Goal: Task Accomplishment & Management: Use online tool/utility

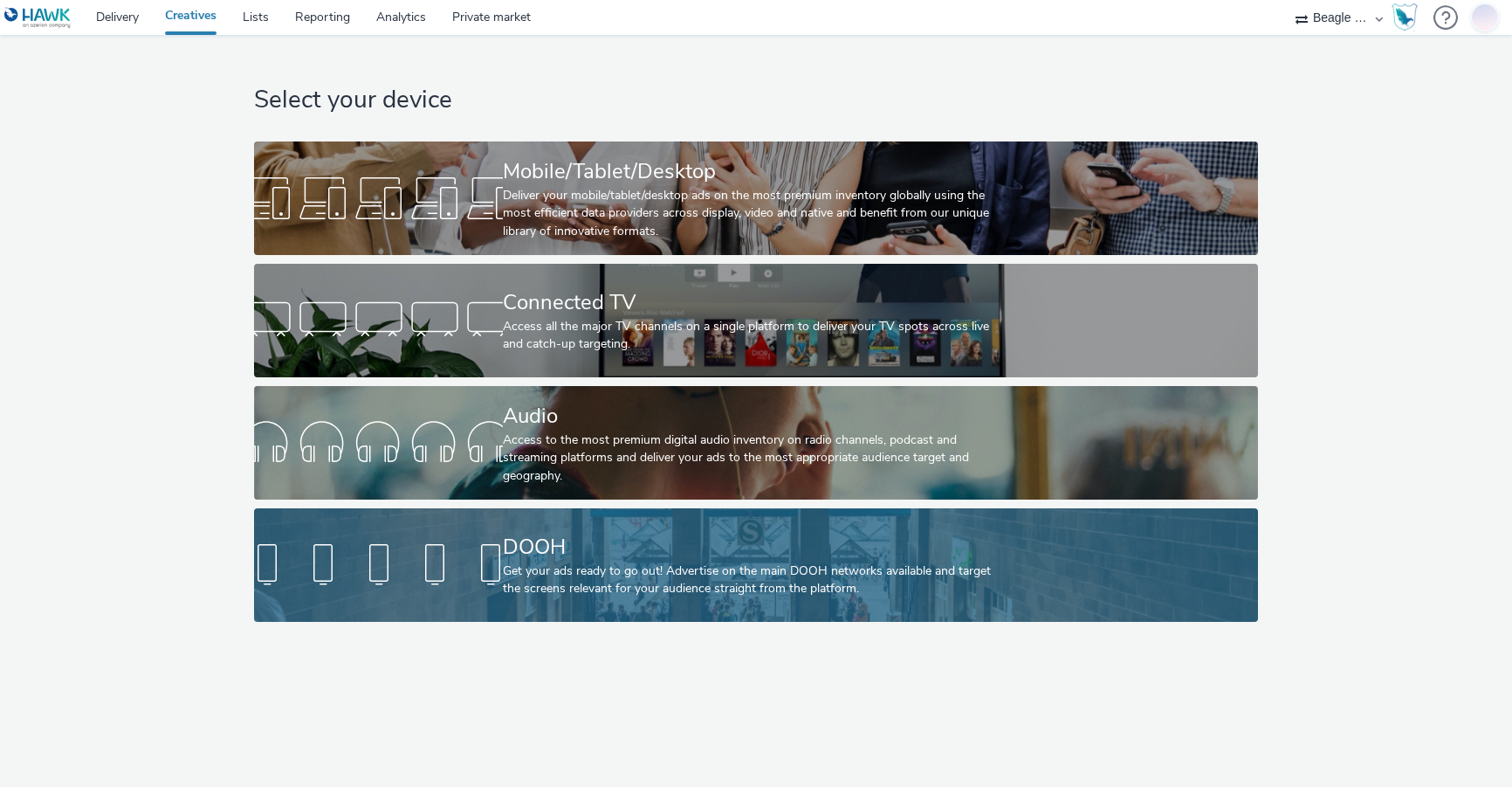
click at [535, 562] on div "Get your ads ready to go out! Advertise on the main DOOH networks available and…" at bounding box center [751, 580] width 498 height 36
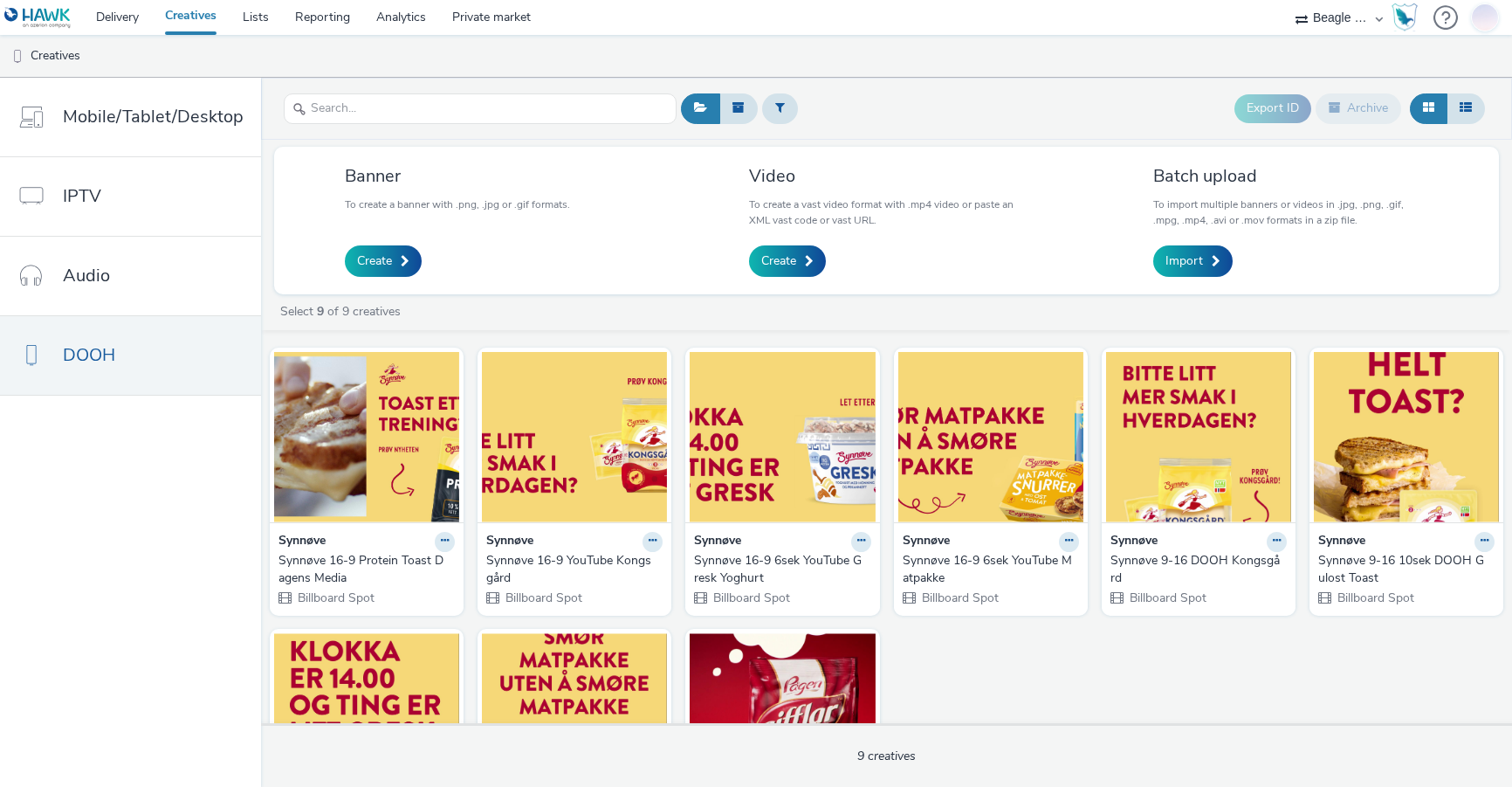
click at [1186, 559] on div "Synnøve 9-16 DOOH Kongsgård" at bounding box center [1195, 570] width 170 height 36
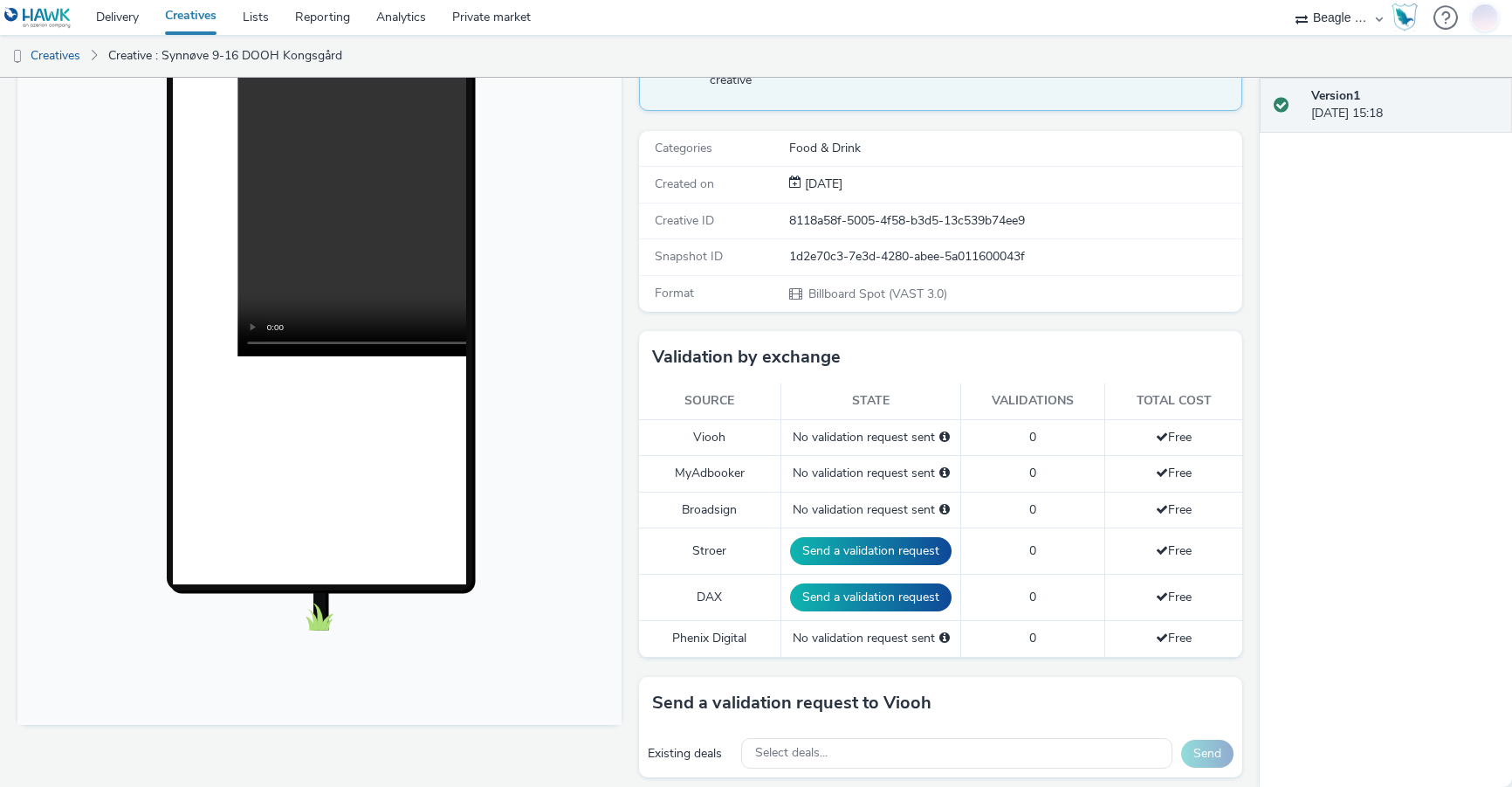
scroll to position [437, 0]
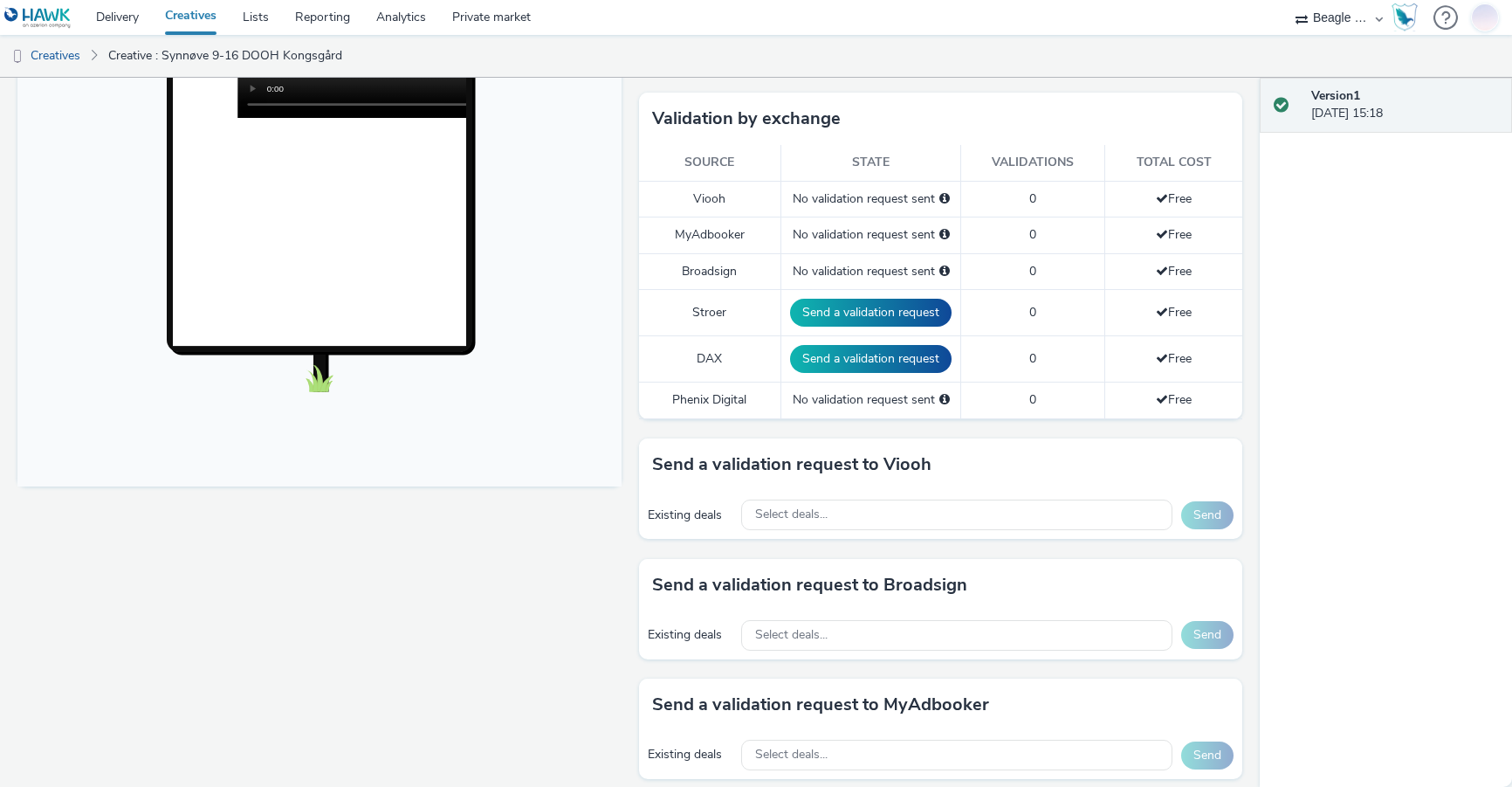
click at [1167, 198] on span "Free" at bounding box center [1173, 199] width 36 height 17
click at [789, 508] on span "Select deals..." at bounding box center [791, 515] width 72 height 15
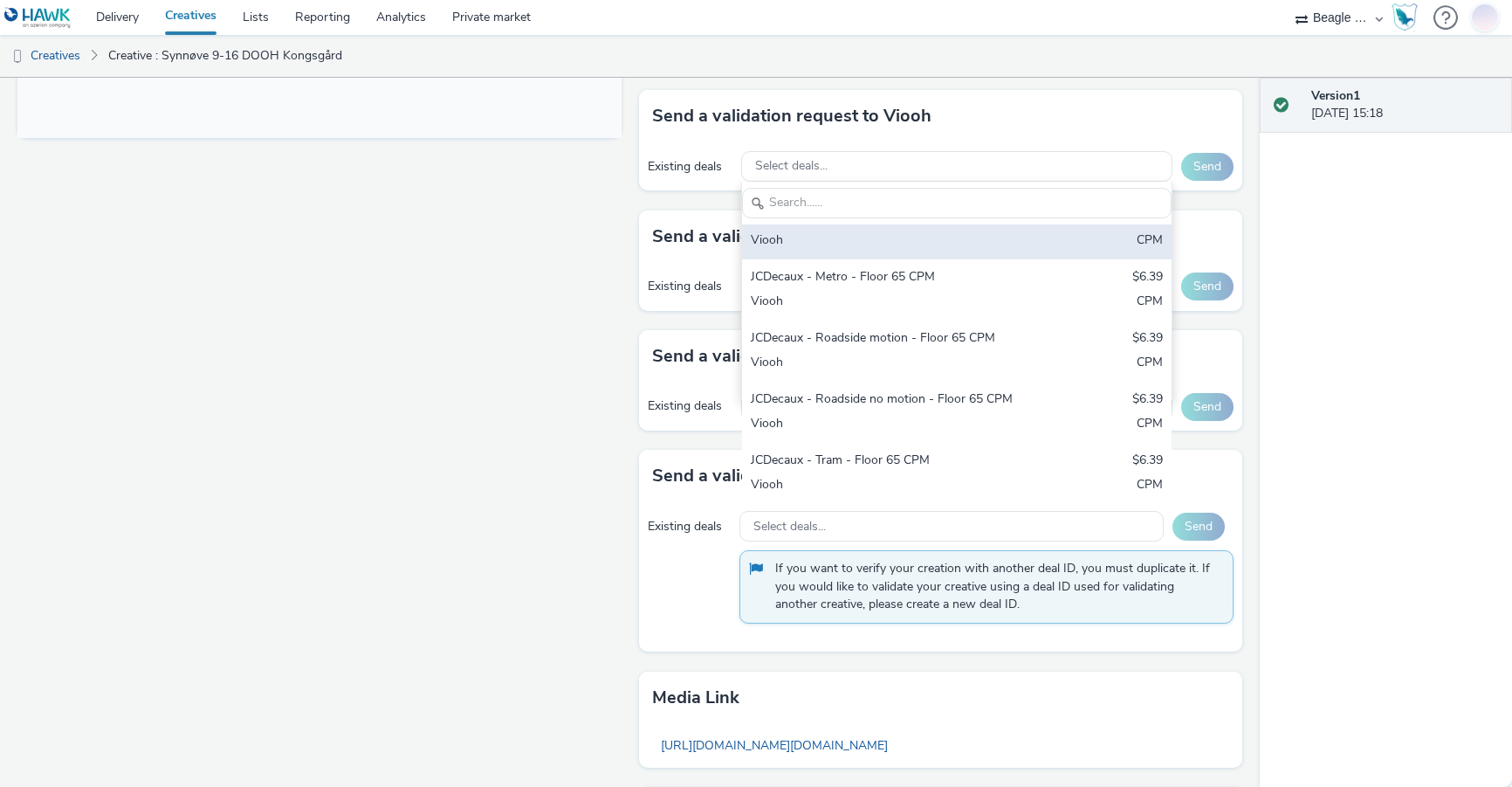
scroll to position [786, 0]
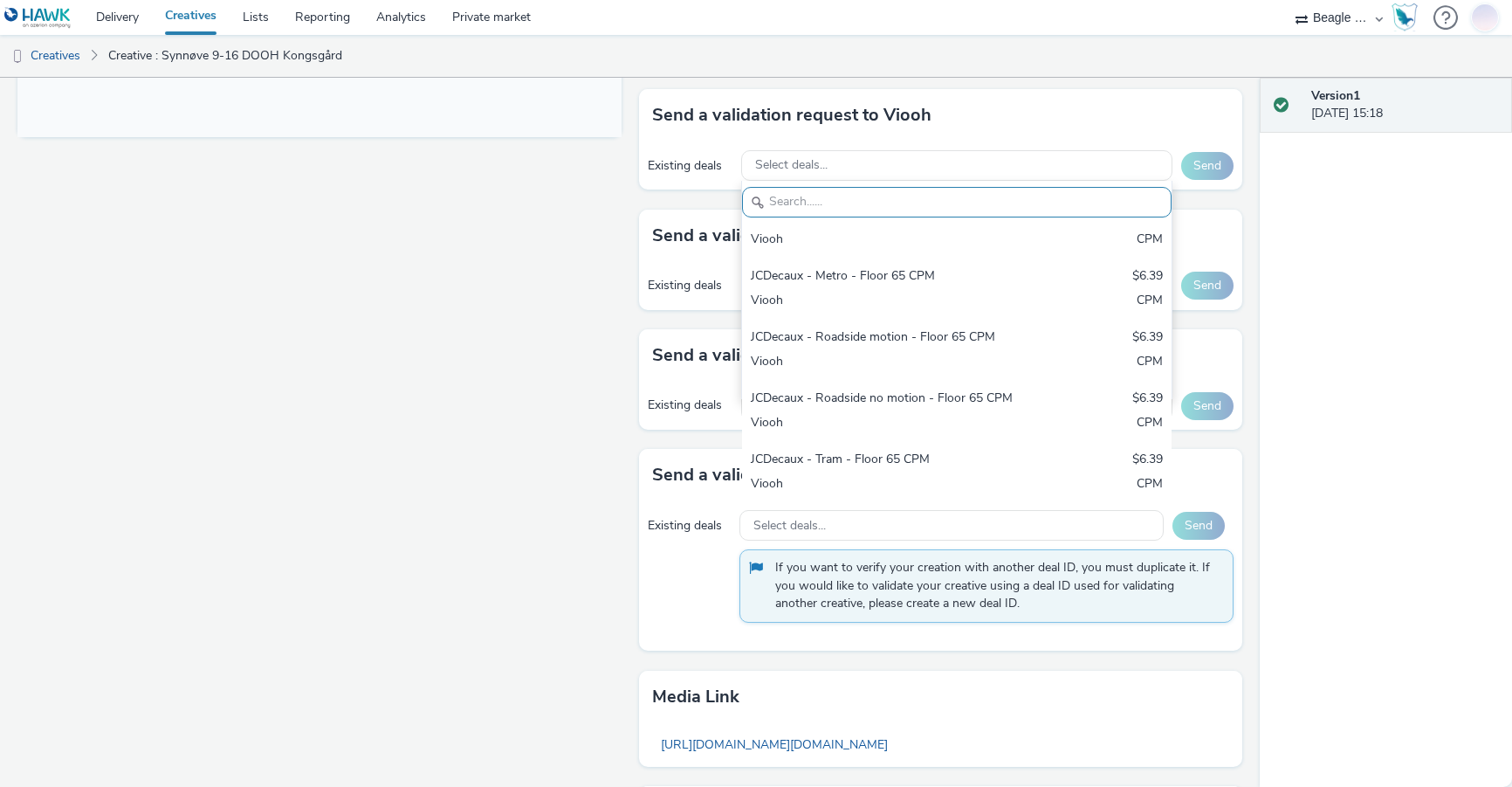
click at [661, 275] on div "Existing deals Select deals... Send" at bounding box center [941, 286] width 604 height 48
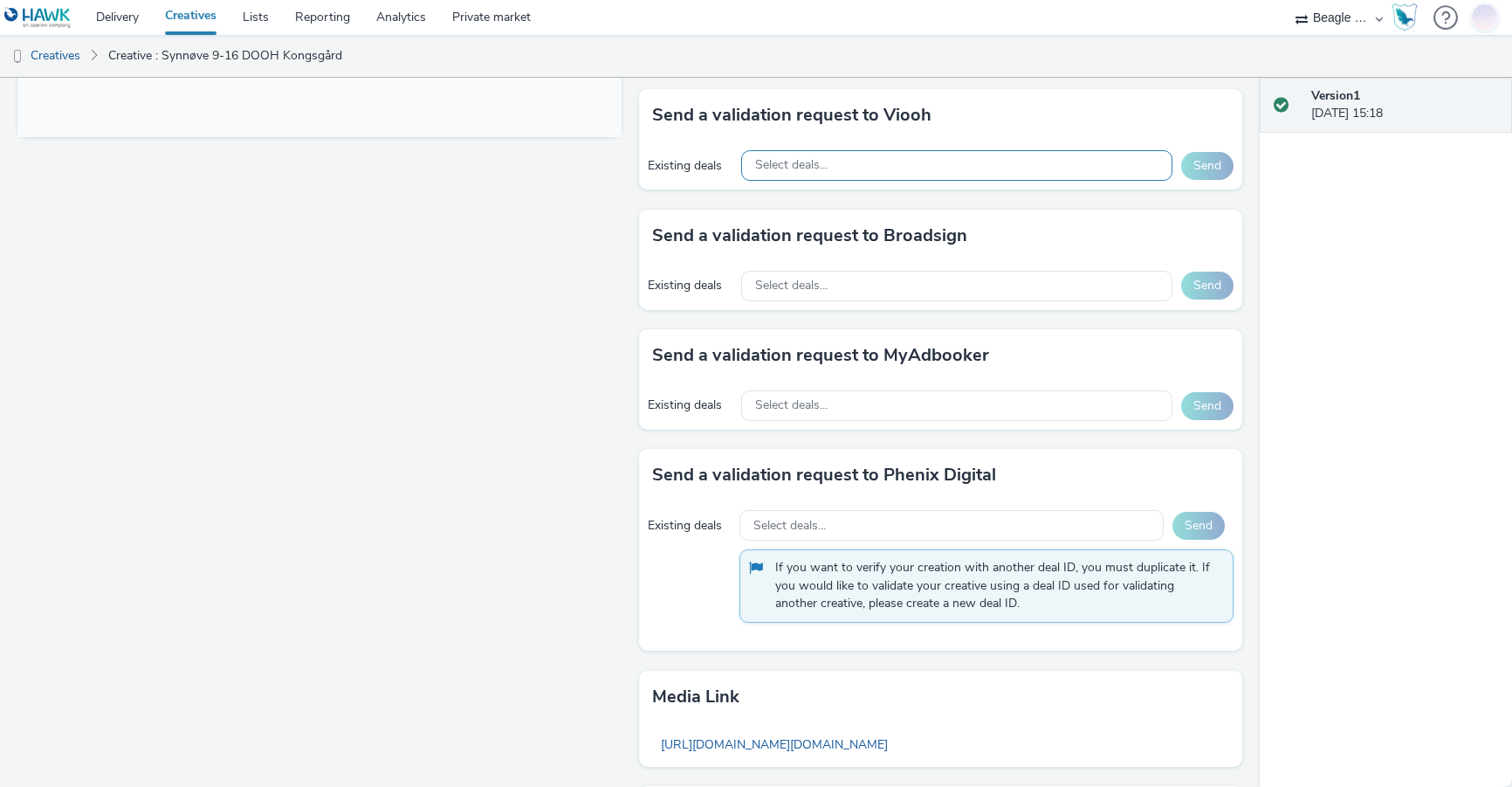
click at [791, 164] on span "Select deals..." at bounding box center [791, 165] width 72 height 15
type input "ocean"
click at [813, 284] on span "Select deals..." at bounding box center [791, 286] width 72 height 15
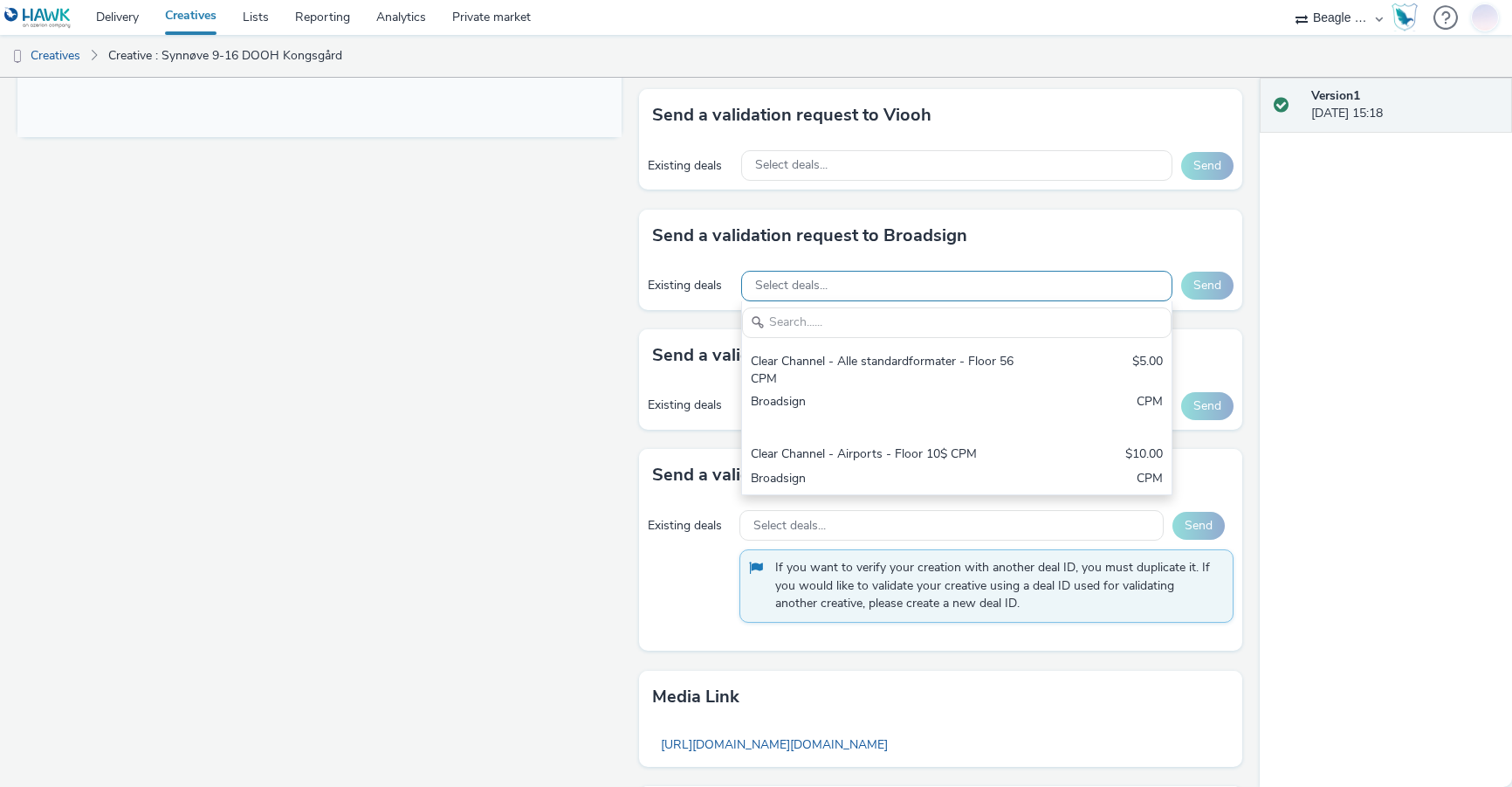
scroll to position [0, 0]
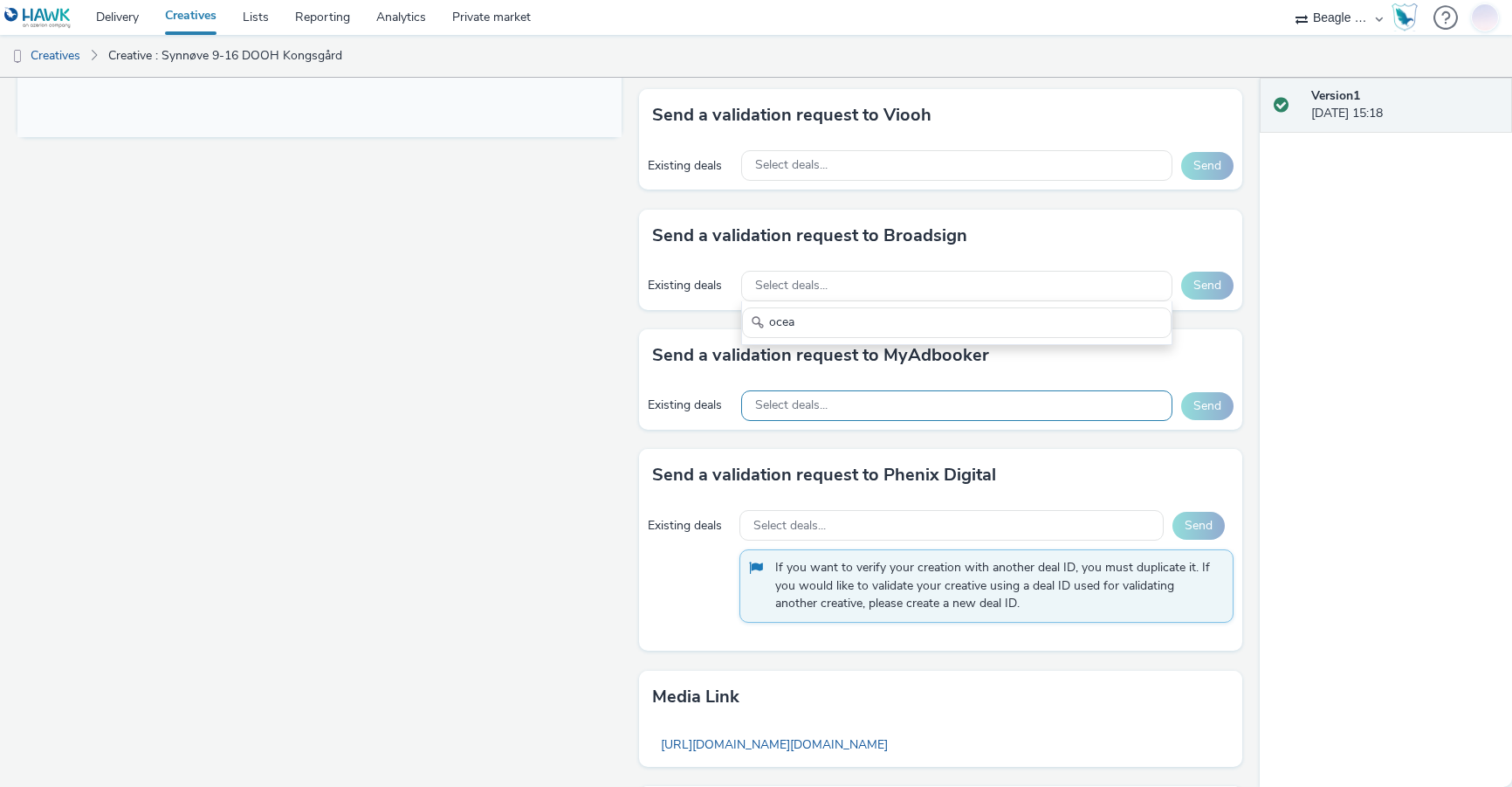
type input "ocea"
click at [823, 401] on div "Select deals..." at bounding box center [957, 406] width 432 height 31
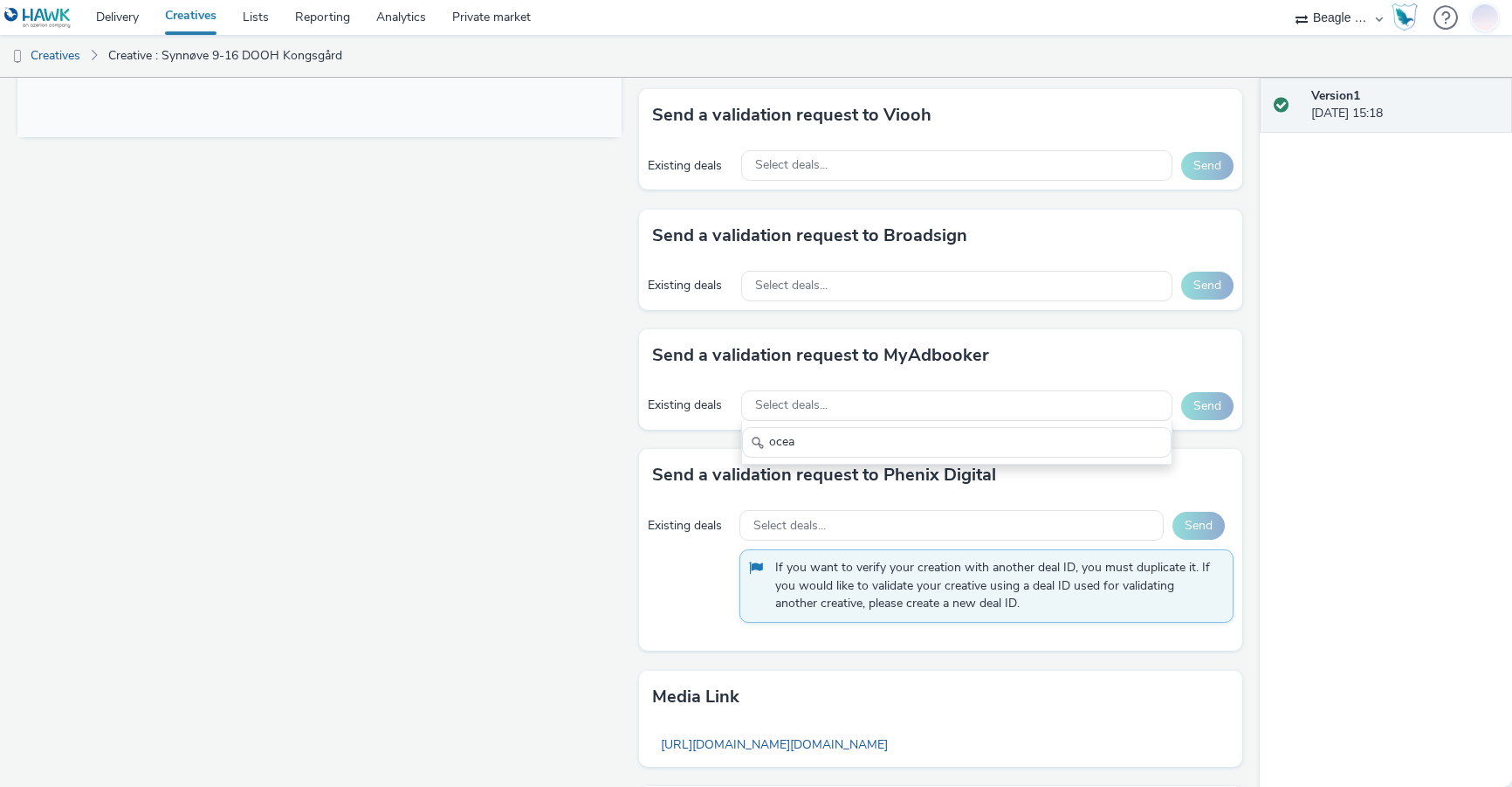
type input "ocea"
click at [775, 263] on div "Existing deals Select deals... Send" at bounding box center [941, 286] width 604 height 48
click at [784, 290] on span "Select deals..." at bounding box center [791, 286] width 72 height 15
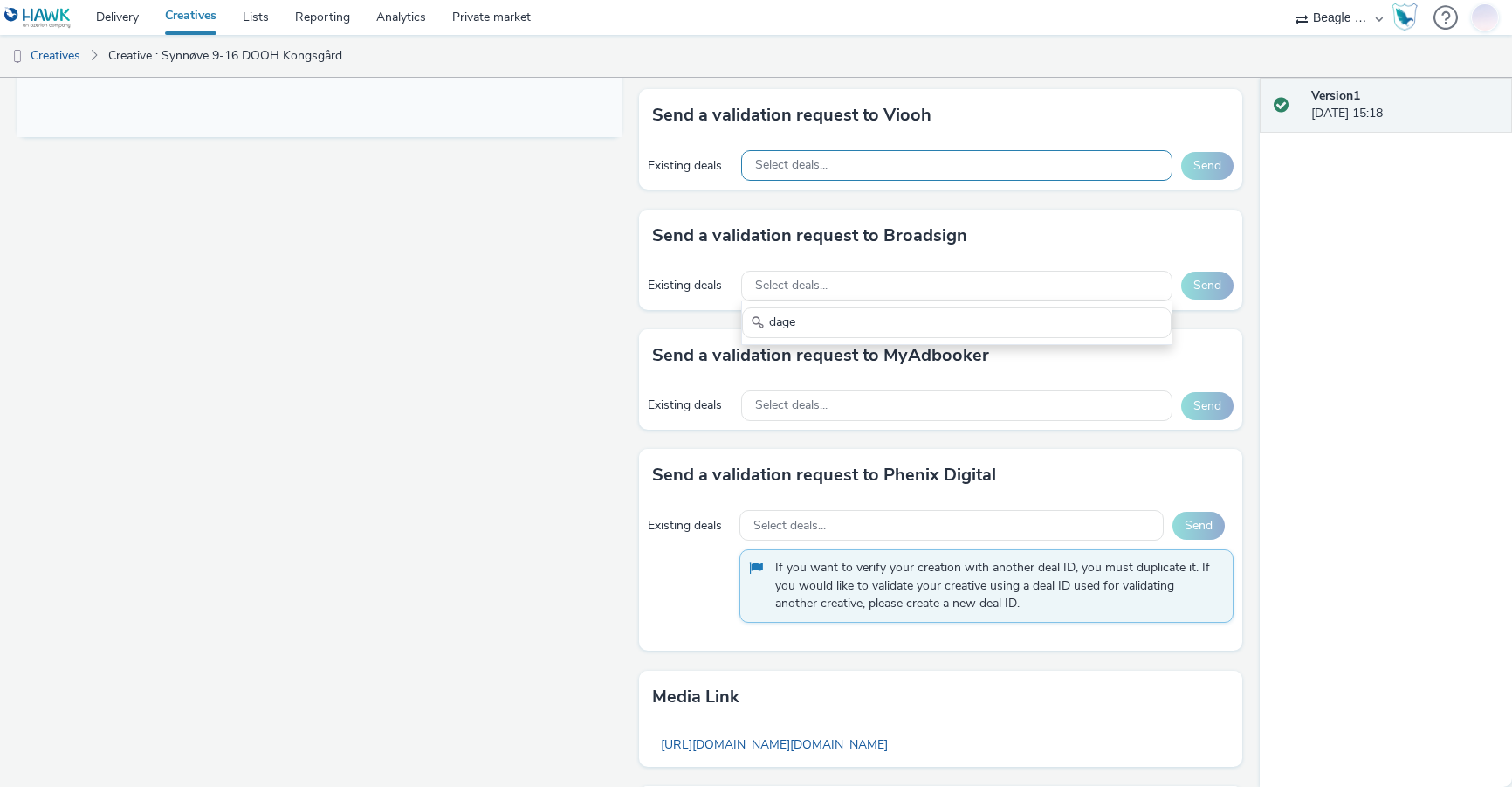
type input "dage"
click at [776, 161] on span "Select deals..." at bounding box center [791, 165] width 72 height 15
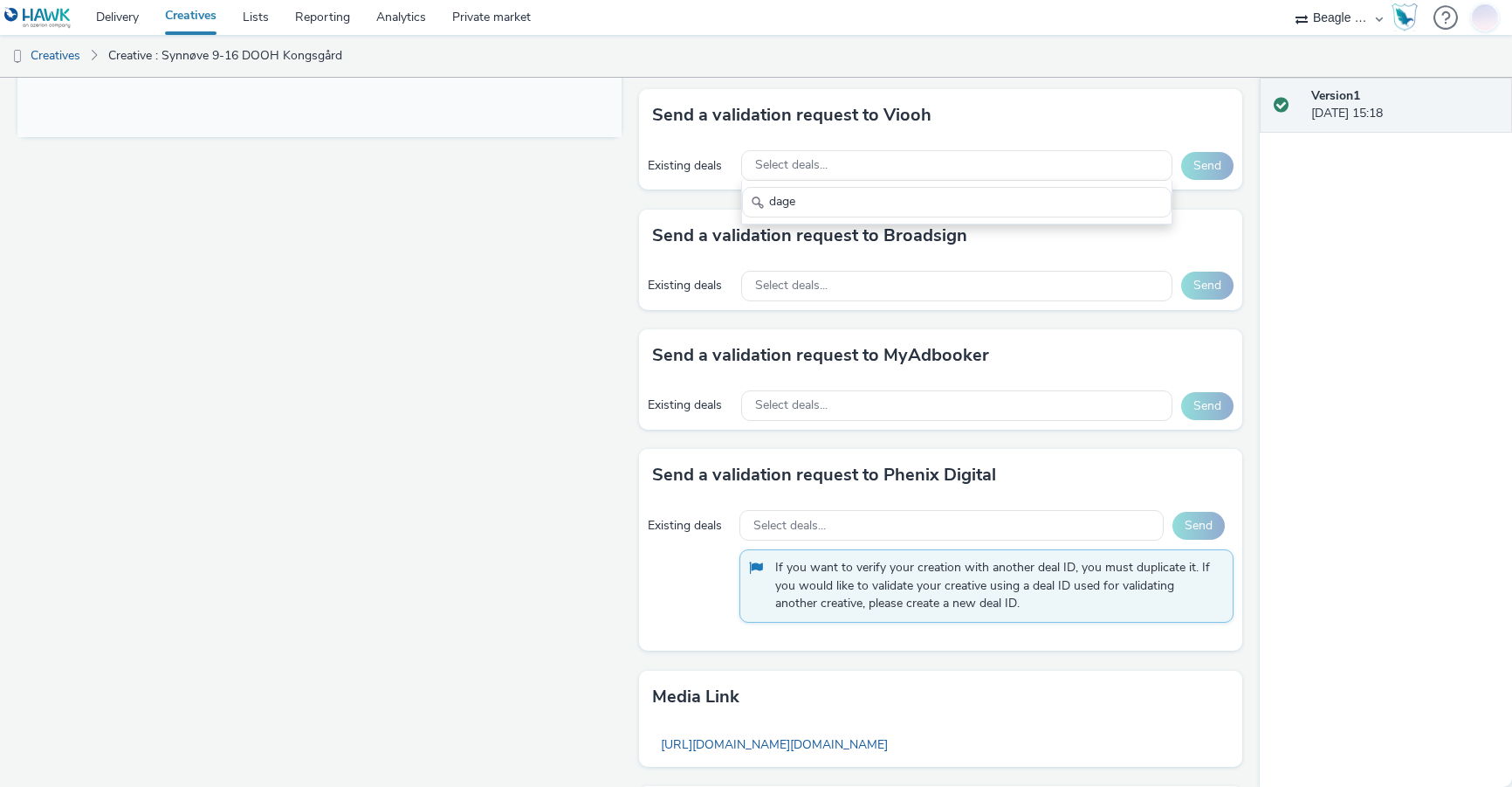
type input "dage"
click at [671, 373] on div "Send a validation request to MyAdbooker" at bounding box center [941, 355] width 604 height 52
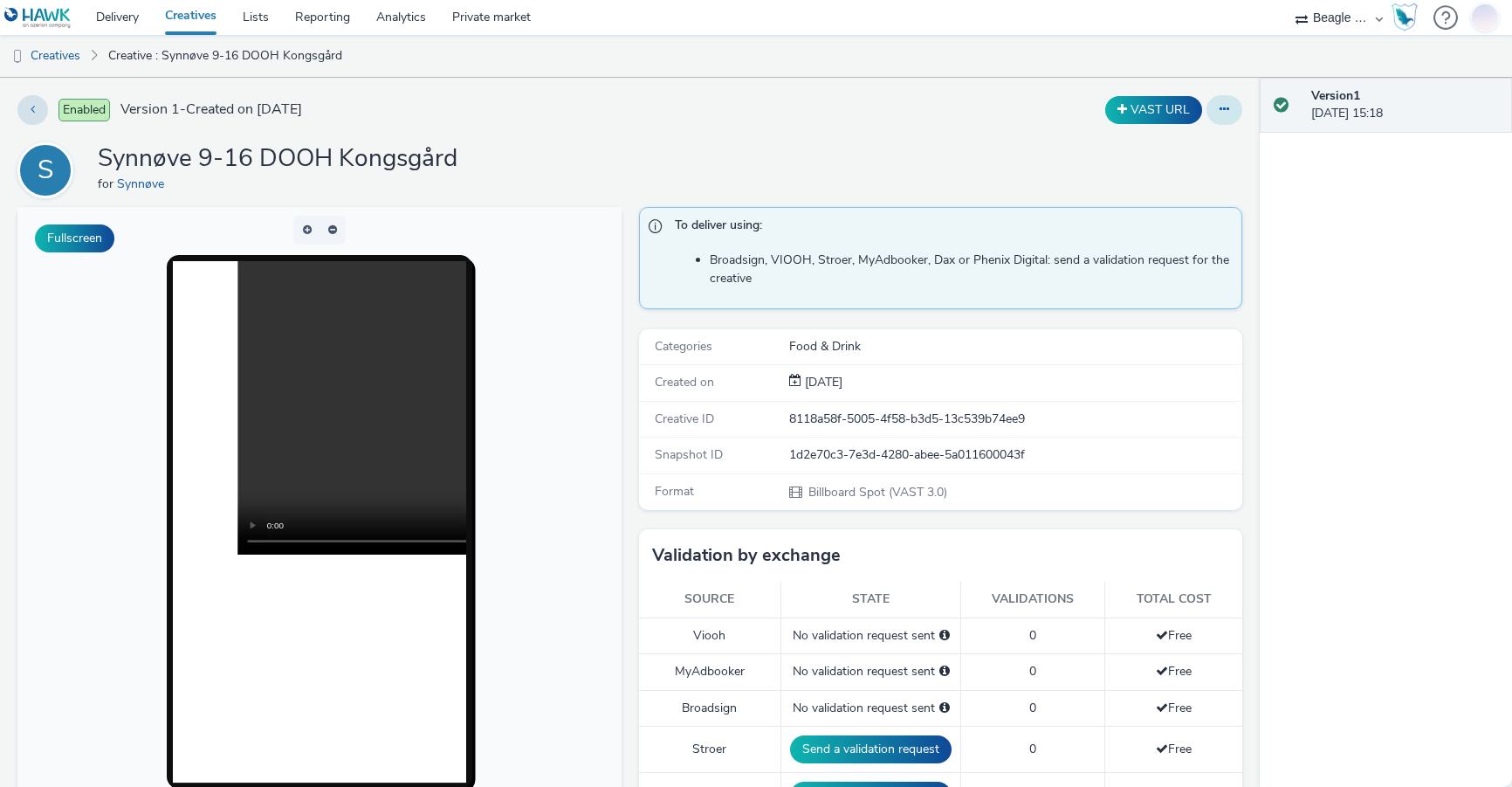
click at [1220, 109] on icon at bounding box center [1224, 109] width 9 height 12
click at [878, 155] on div "S Synnøve 9-16 DOOH Kongsgård for Synnøve" at bounding box center [630, 170] width 1225 height 56
click at [207, 57] on link "Creative : Synnøve 9-16 DOOH Kongsgård" at bounding box center [224, 56] width 251 height 42
click at [135, 19] on link "Delivery" at bounding box center [117, 18] width 69 height 35
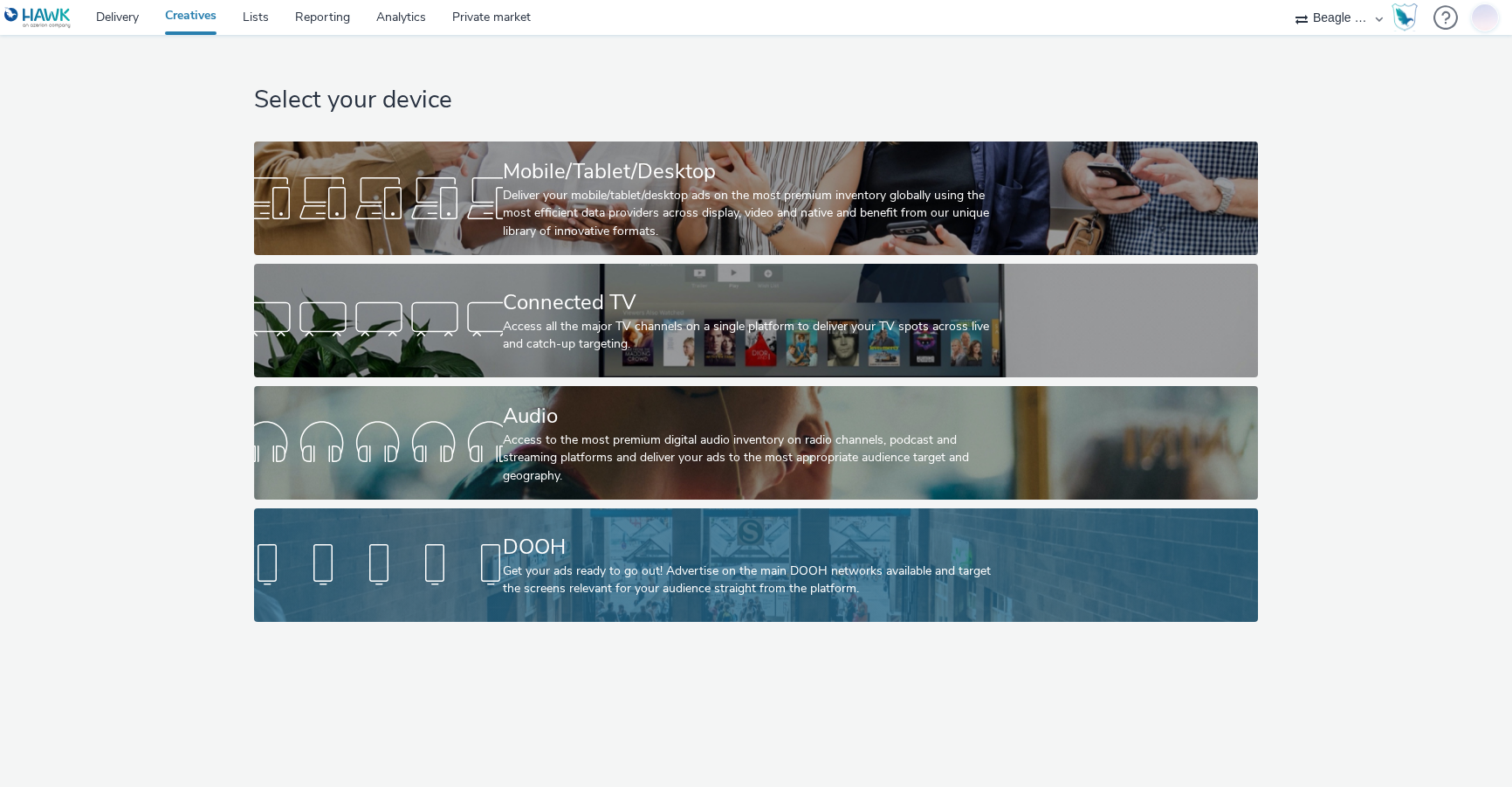
click at [613, 560] on div "DOOH" at bounding box center [751, 547] width 498 height 31
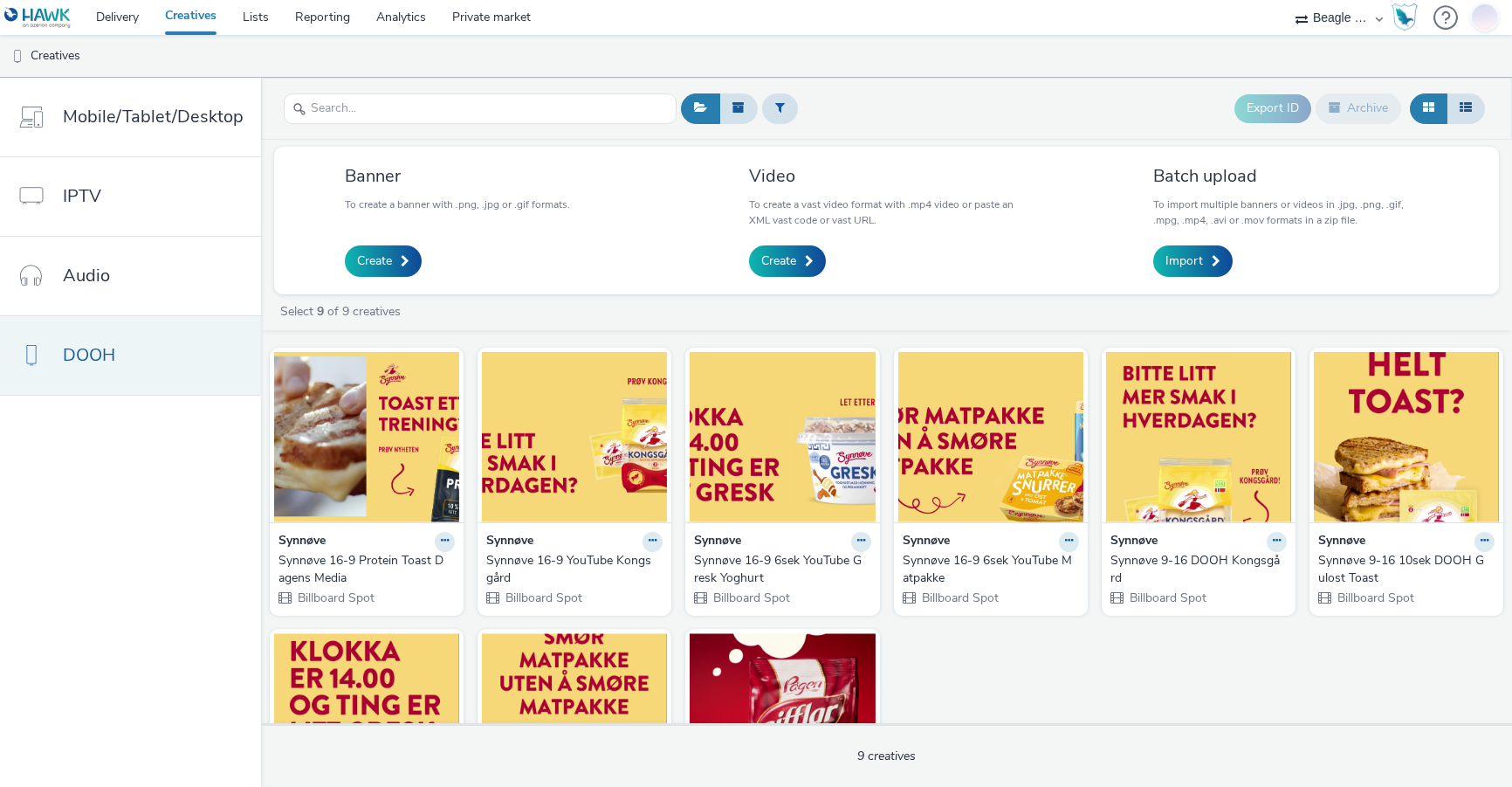
click at [165, 357] on link "DOOH" at bounding box center [130, 355] width 261 height 79
click at [189, 13] on link "Creatives" at bounding box center [191, 18] width 78 height 35
click at [103, 19] on link "Delivery" at bounding box center [117, 18] width 69 height 35
